Goal: Task Accomplishment & Management: Use online tool/utility

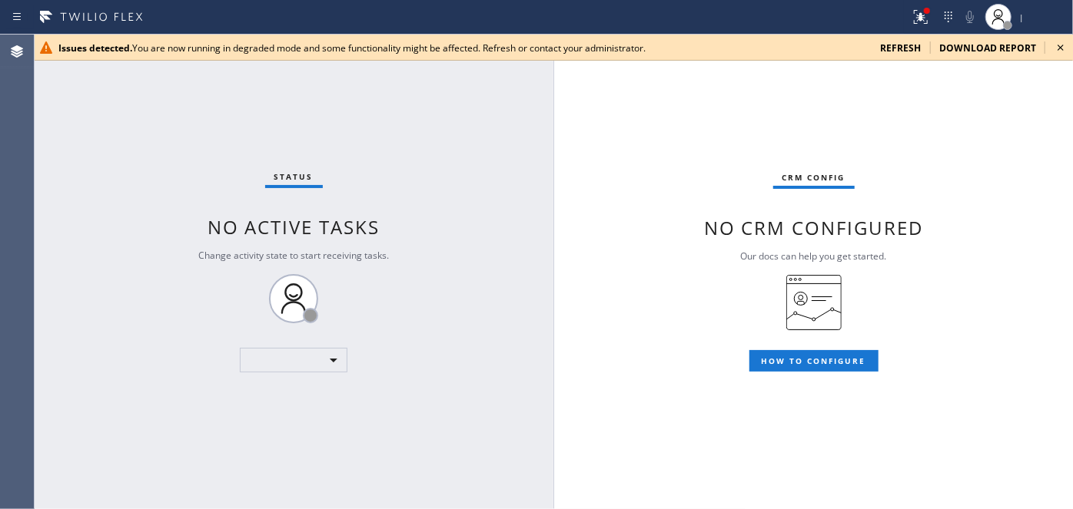
click at [1060, 45] on icon at bounding box center [1060, 47] width 18 height 18
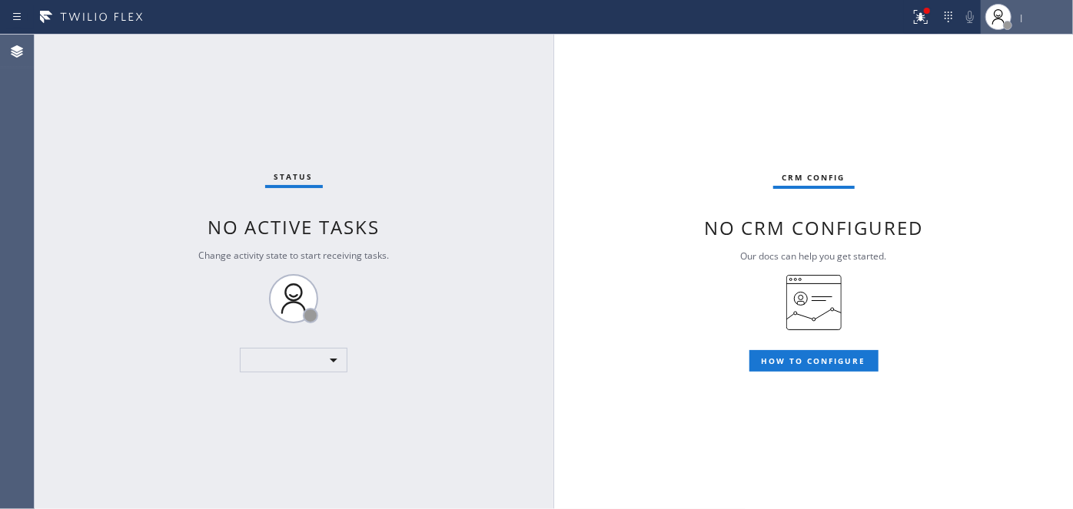
click at [999, 19] on icon at bounding box center [998, 17] width 18 height 18
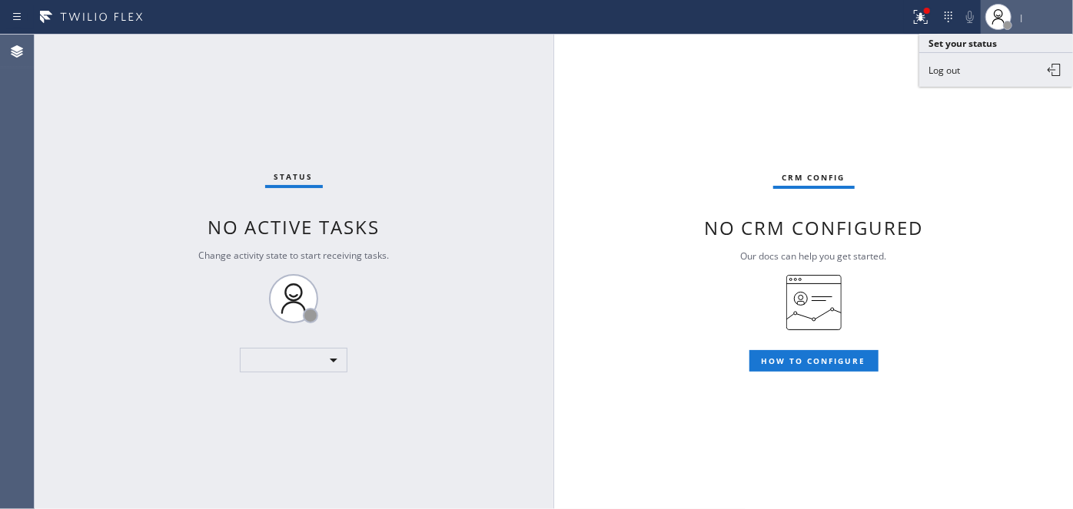
click at [993, 2] on div at bounding box center [997, 17] width 35 height 34
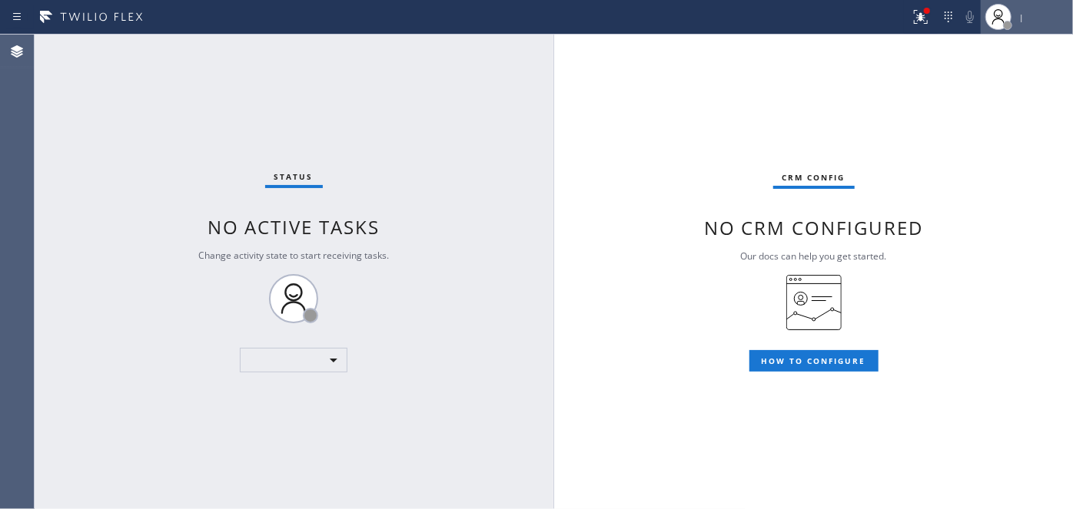
click at [996, 16] on icon at bounding box center [998, 17] width 18 height 18
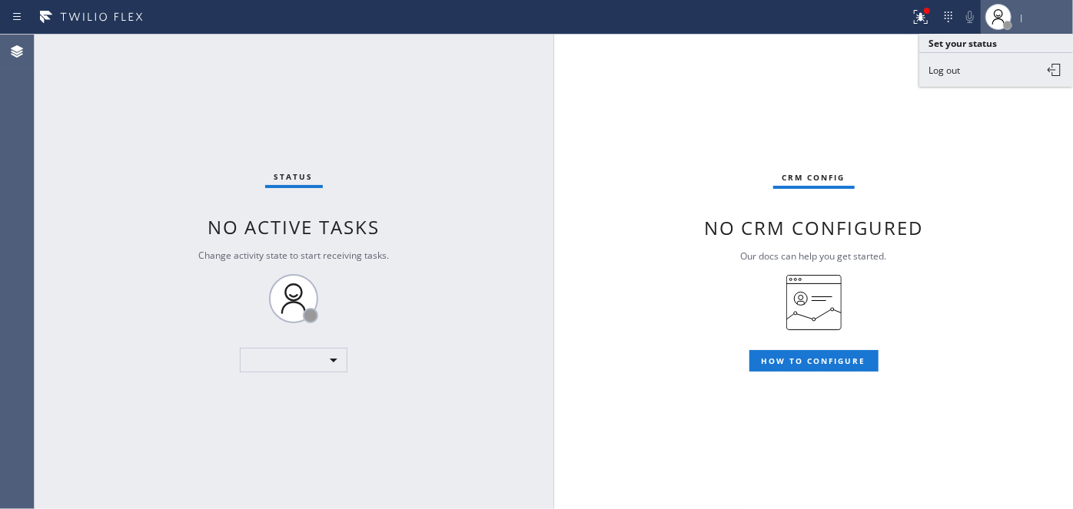
click at [996, 16] on icon at bounding box center [998, 17] width 18 height 18
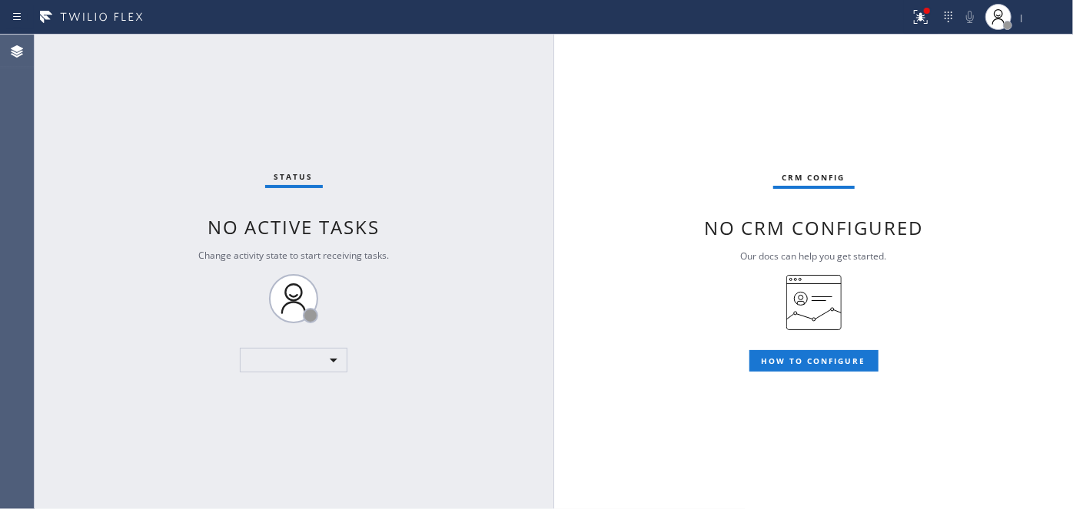
click at [984, 181] on div "CRM config No CRM configured Our docs can help you get started. HOW TO CONFIGURE" at bounding box center [813, 272] width 519 height 475
